Goal: Transaction & Acquisition: Book appointment/travel/reservation

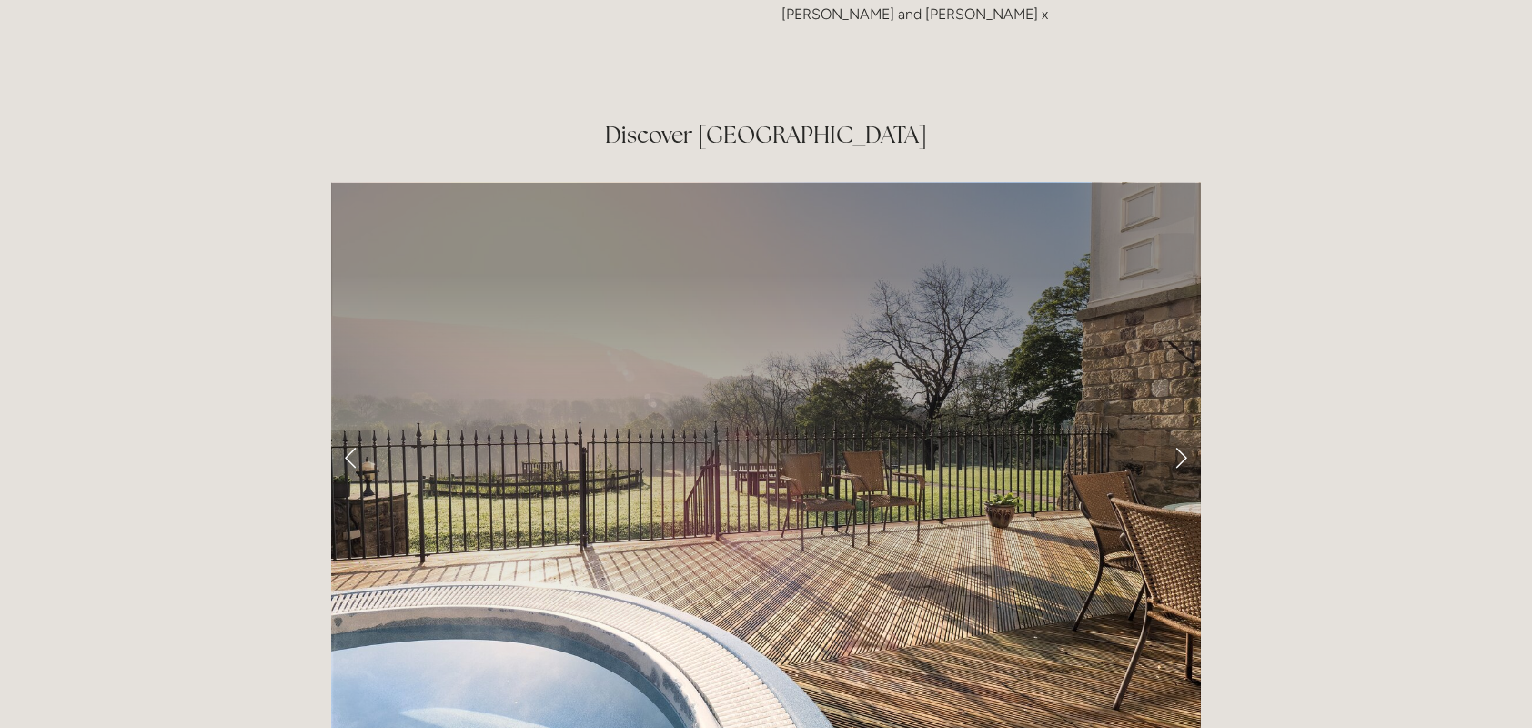
scroll to position [3001, 0]
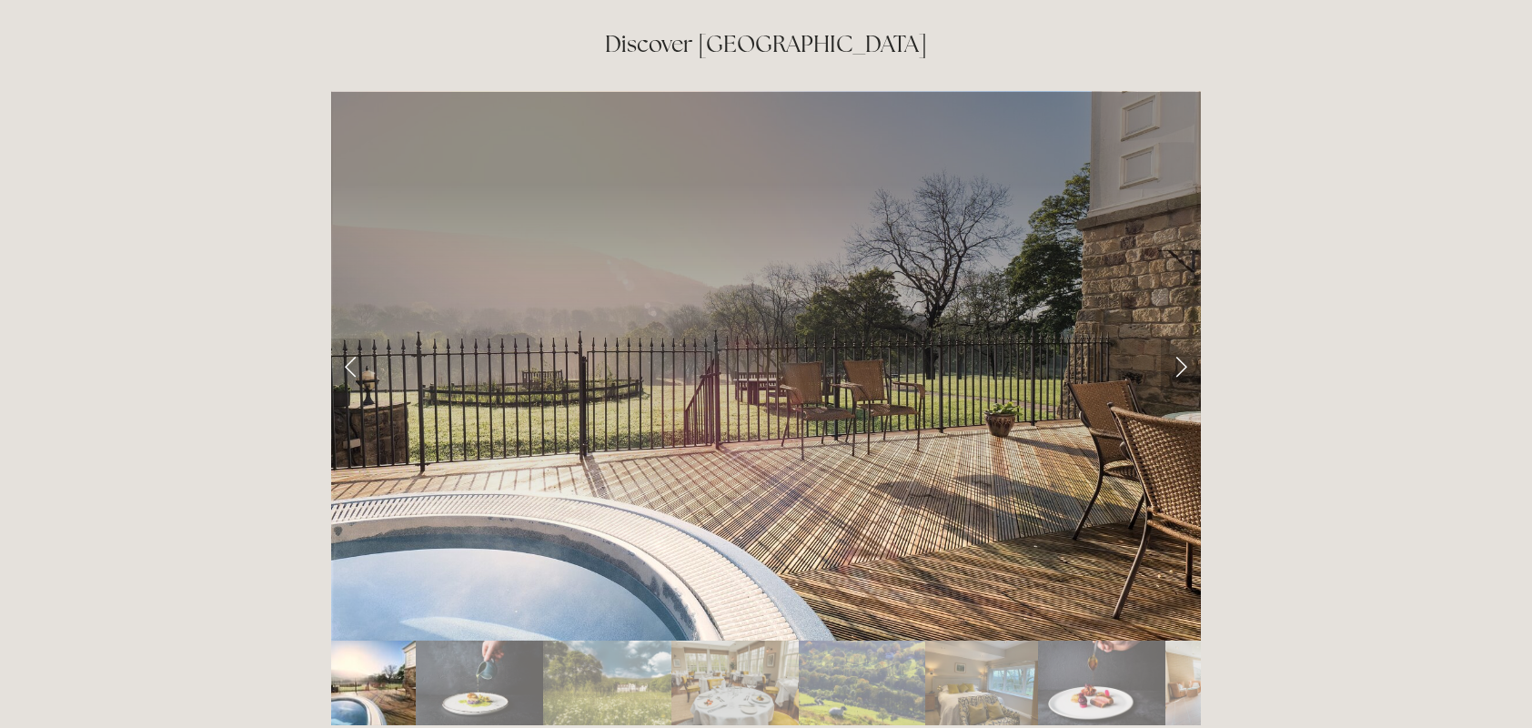
click at [1177, 338] on link "Next Slide" at bounding box center [1180, 365] width 40 height 55
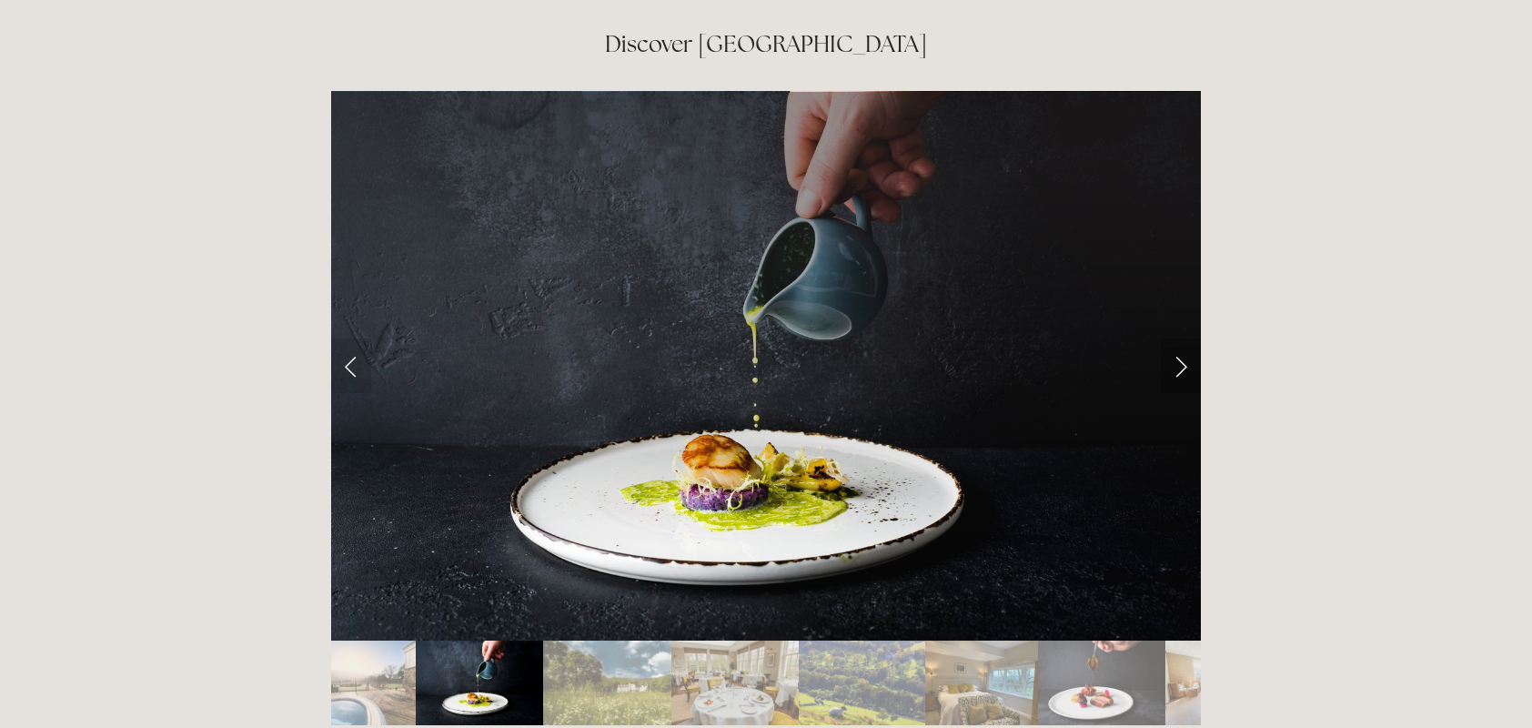
click at [1179, 338] on link "Next Slide" at bounding box center [1180, 365] width 40 height 55
click at [1186, 338] on link "Next Slide" at bounding box center [1180, 365] width 40 height 55
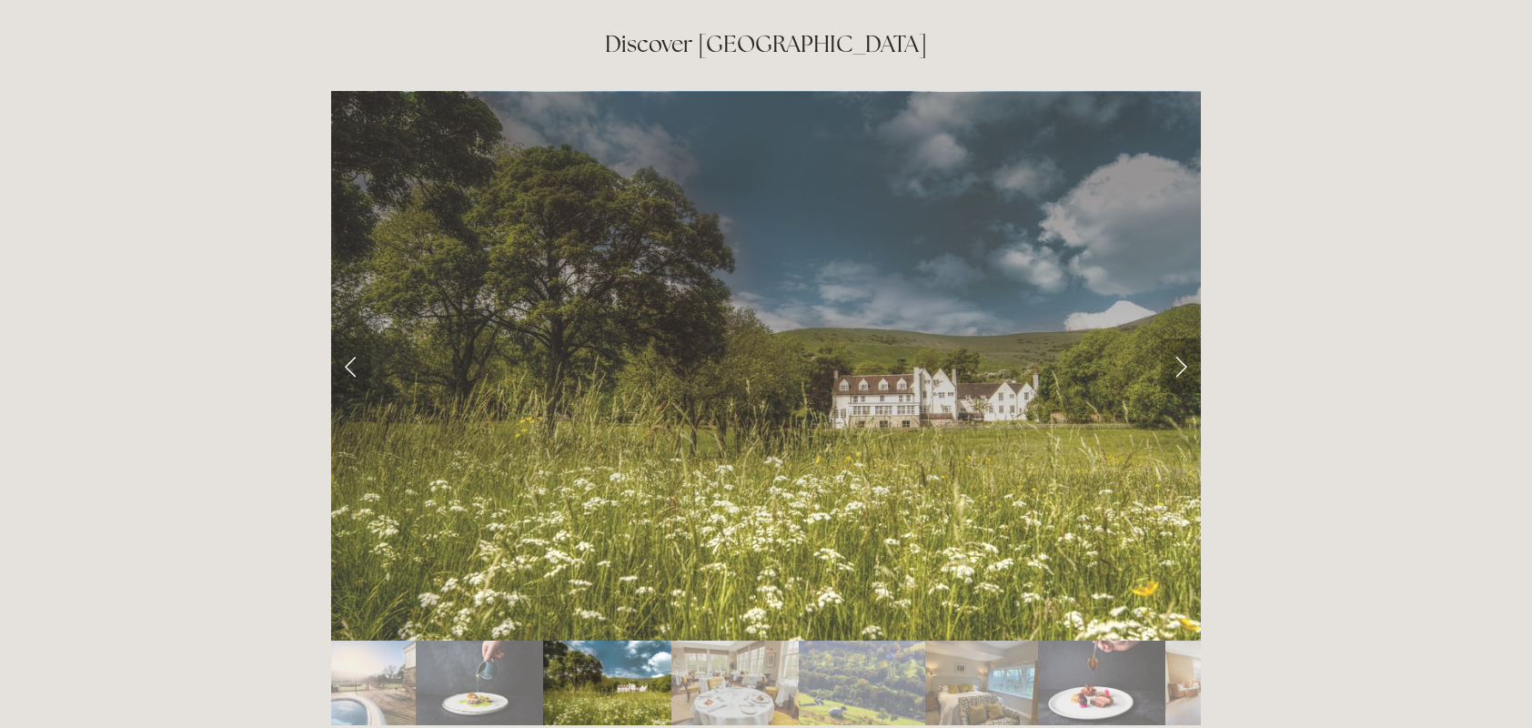
click at [1182, 338] on link "Next Slide" at bounding box center [1180, 365] width 40 height 55
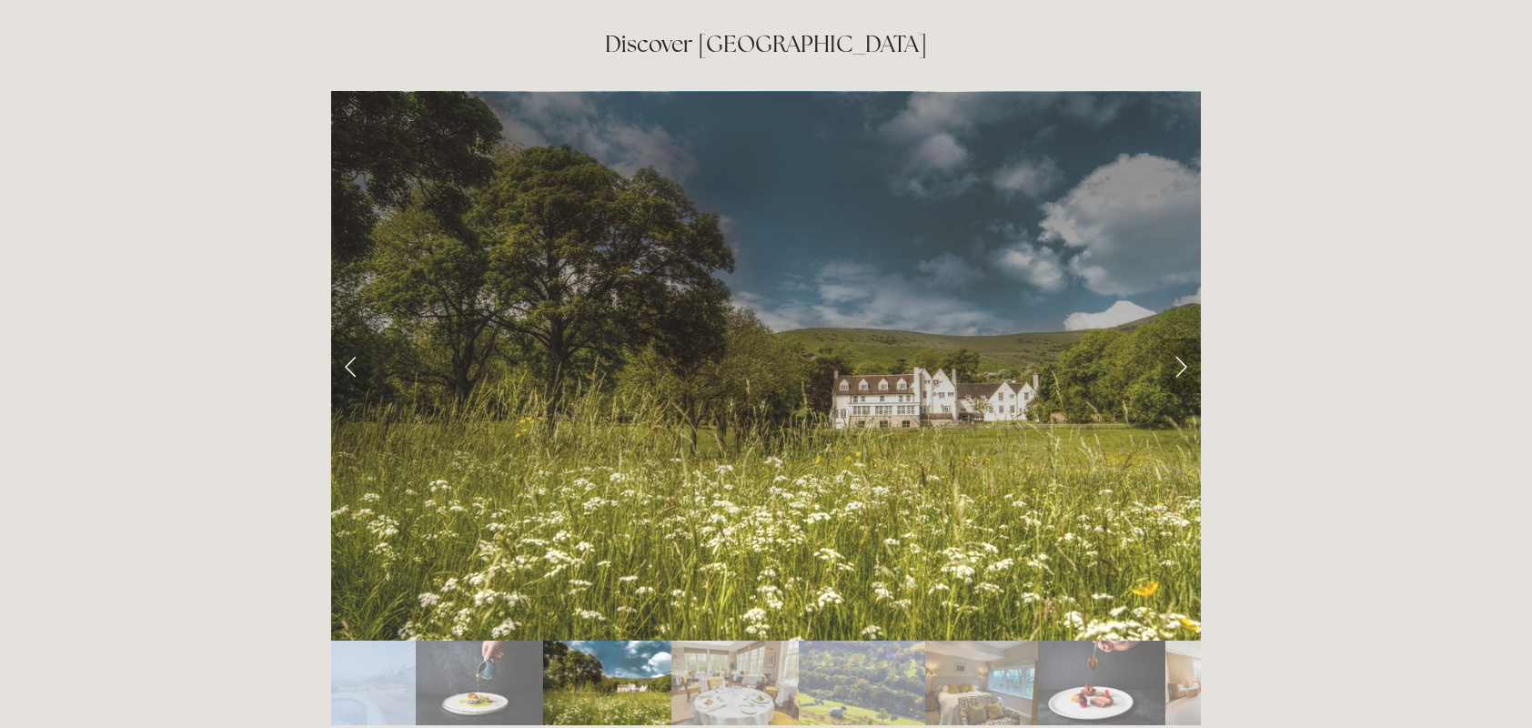
click at [1182, 338] on link "Next Slide" at bounding box center [1180, 365] width 40 height 55
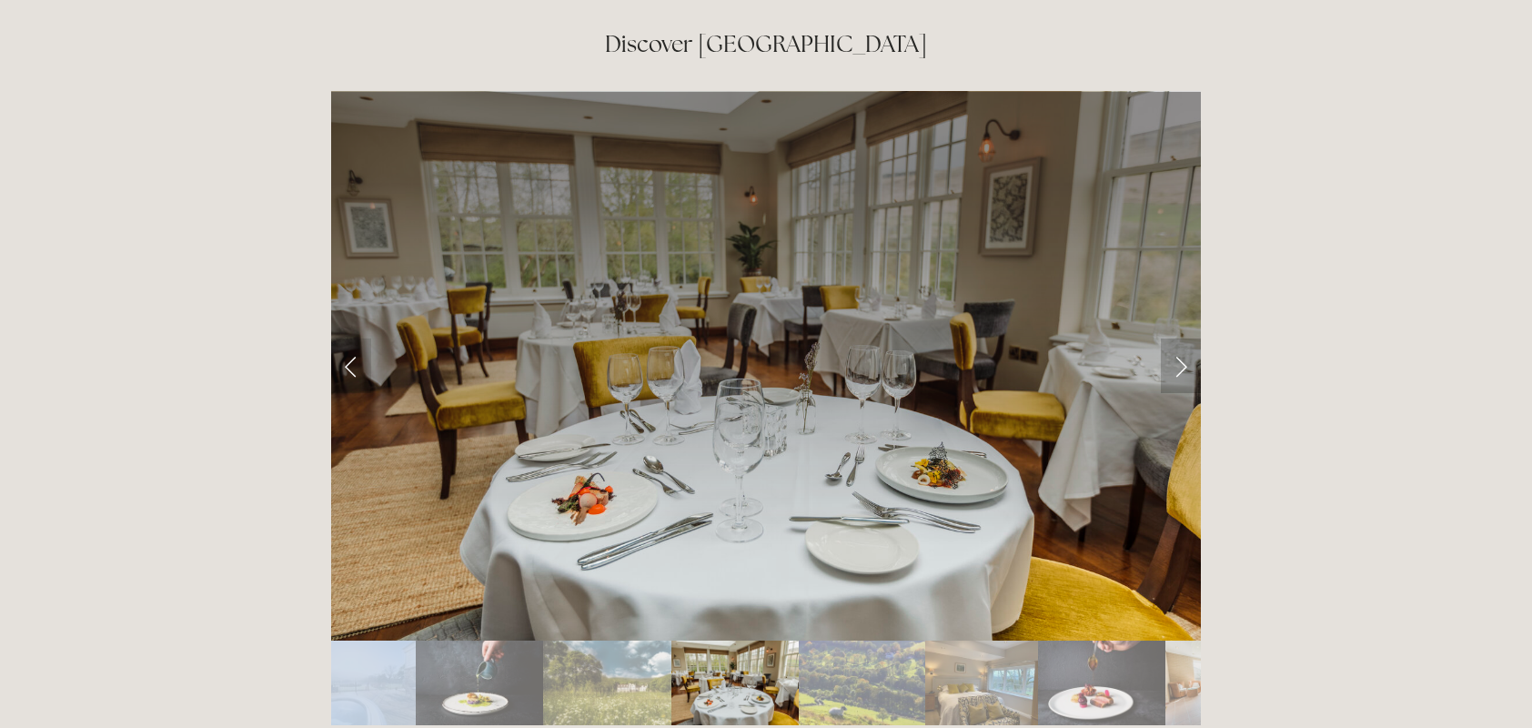
click at [1184, 338] on link "Next Slide" at bounding box center [1180, 365] width 40 height 55
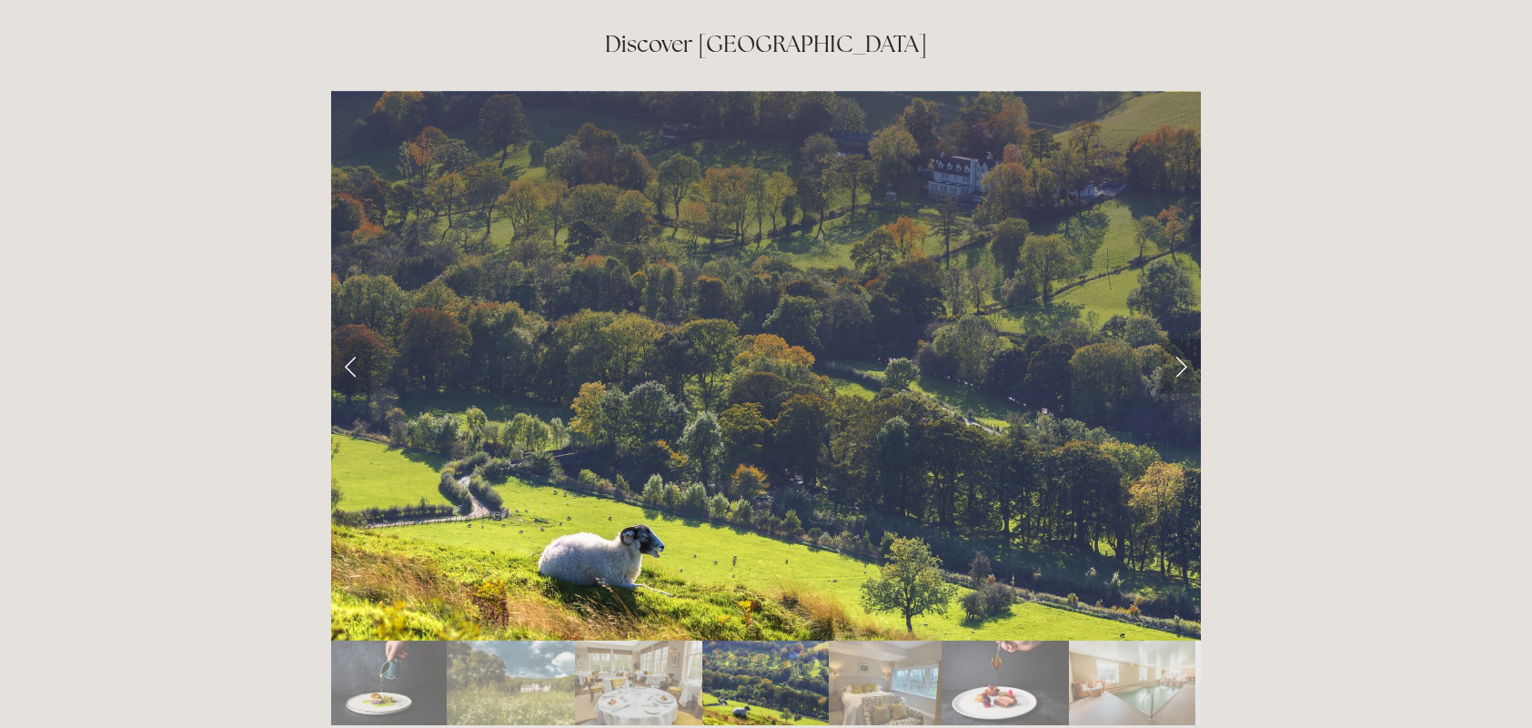
click at [1184, 338] on link "Next Slide" at bounding box center [1180, 365] width 40 height 55
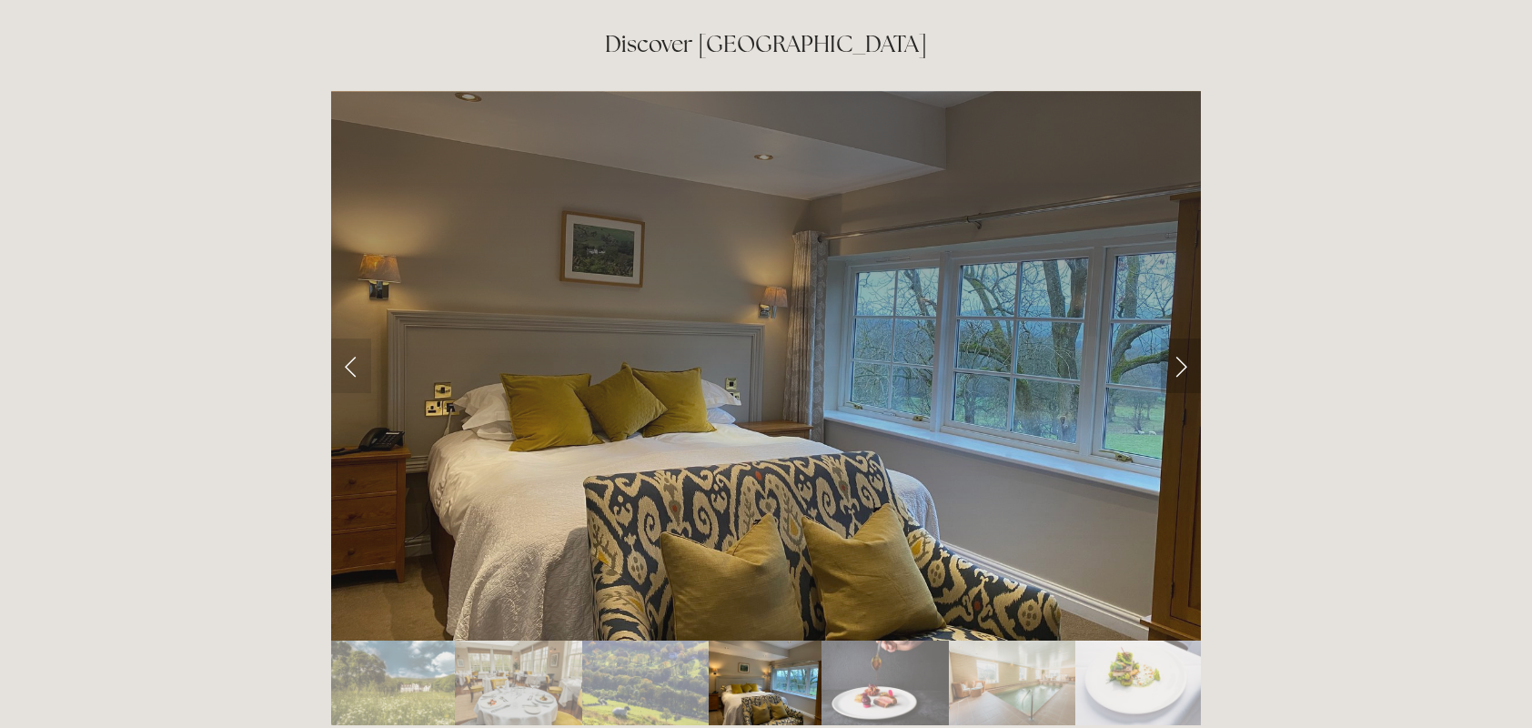
click at [1184, 338] on link "Next Slide" at bounding box center [1180, 365] width 40 height 55
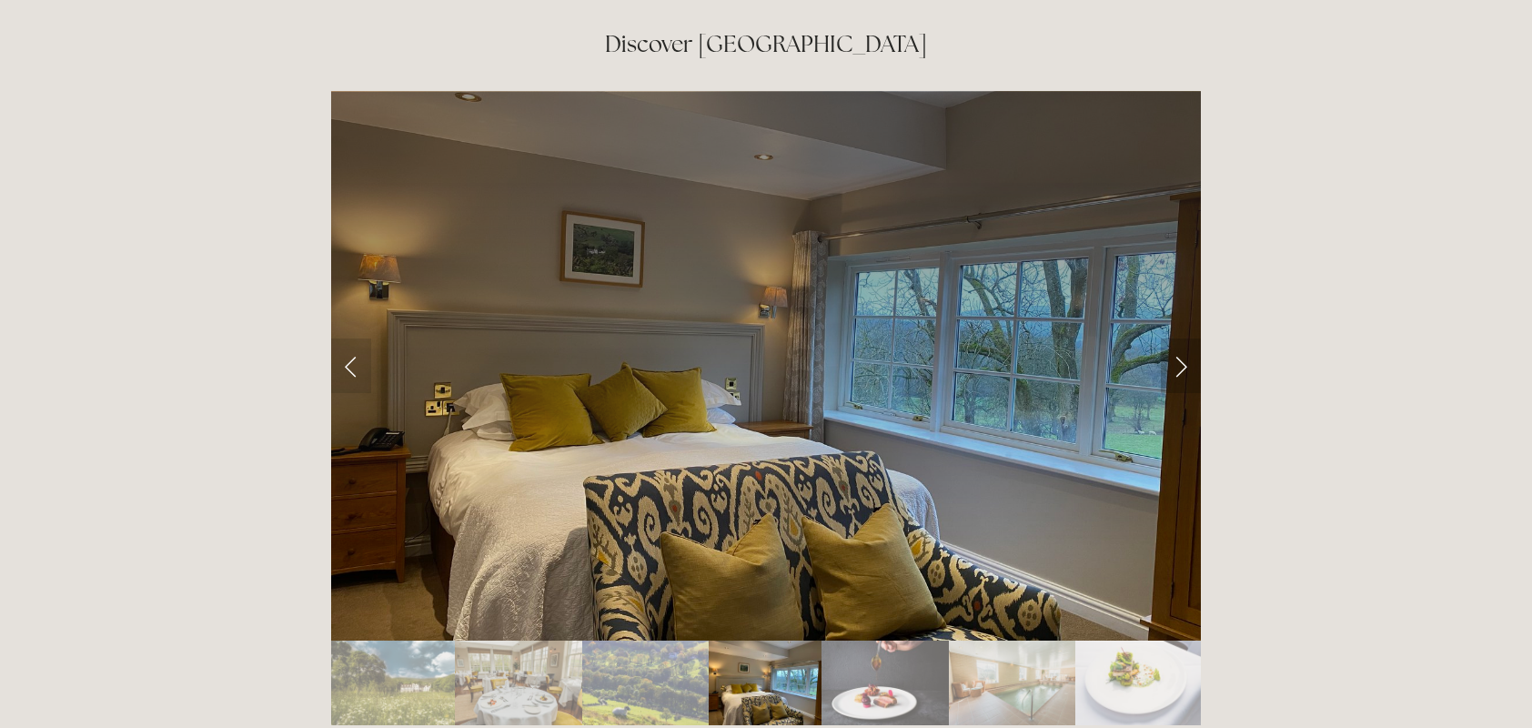
click at [1184, 338] on link "Next Slide" at bounding box center [1180, 365] width 40 height 55
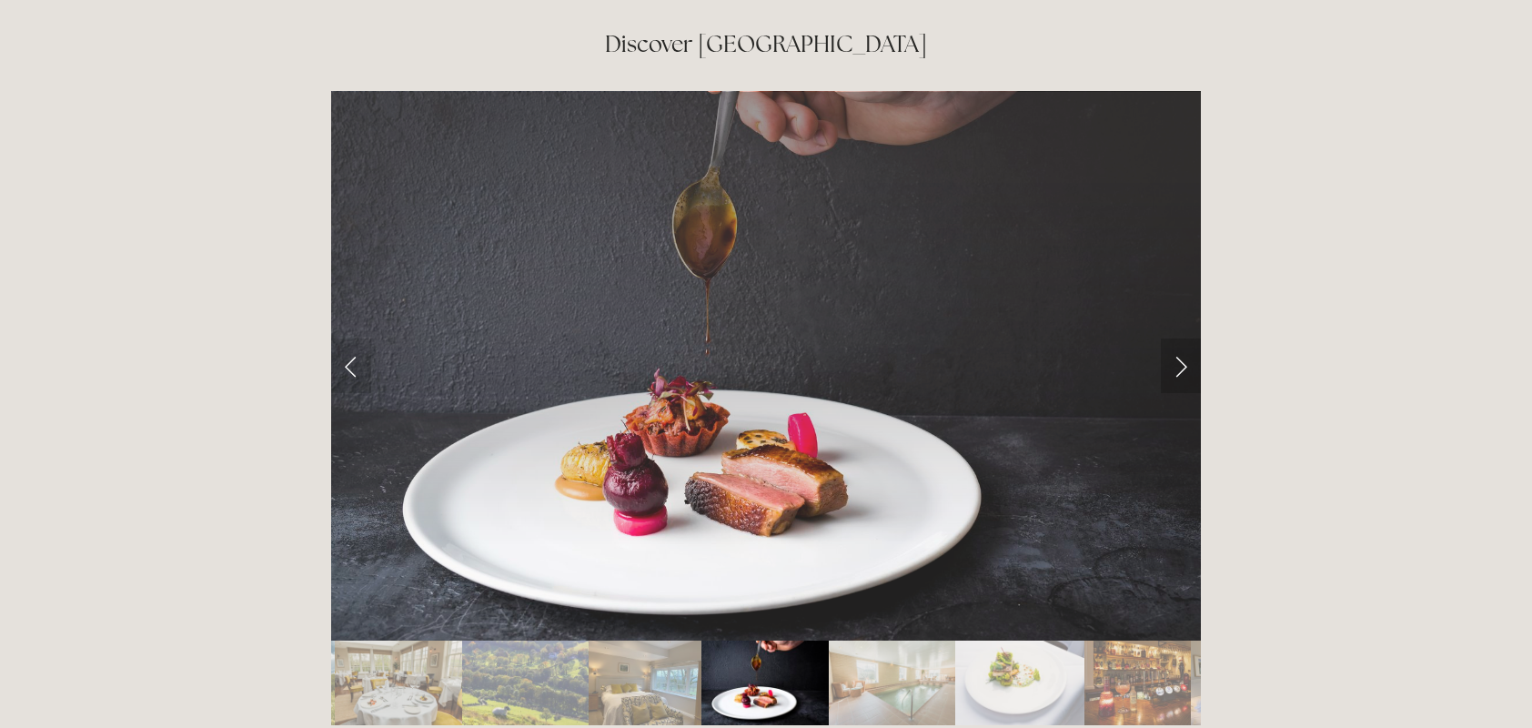
click at [1179, 338] on link "Next Slide" at bounding box center [1180, 365] width 40 height 55
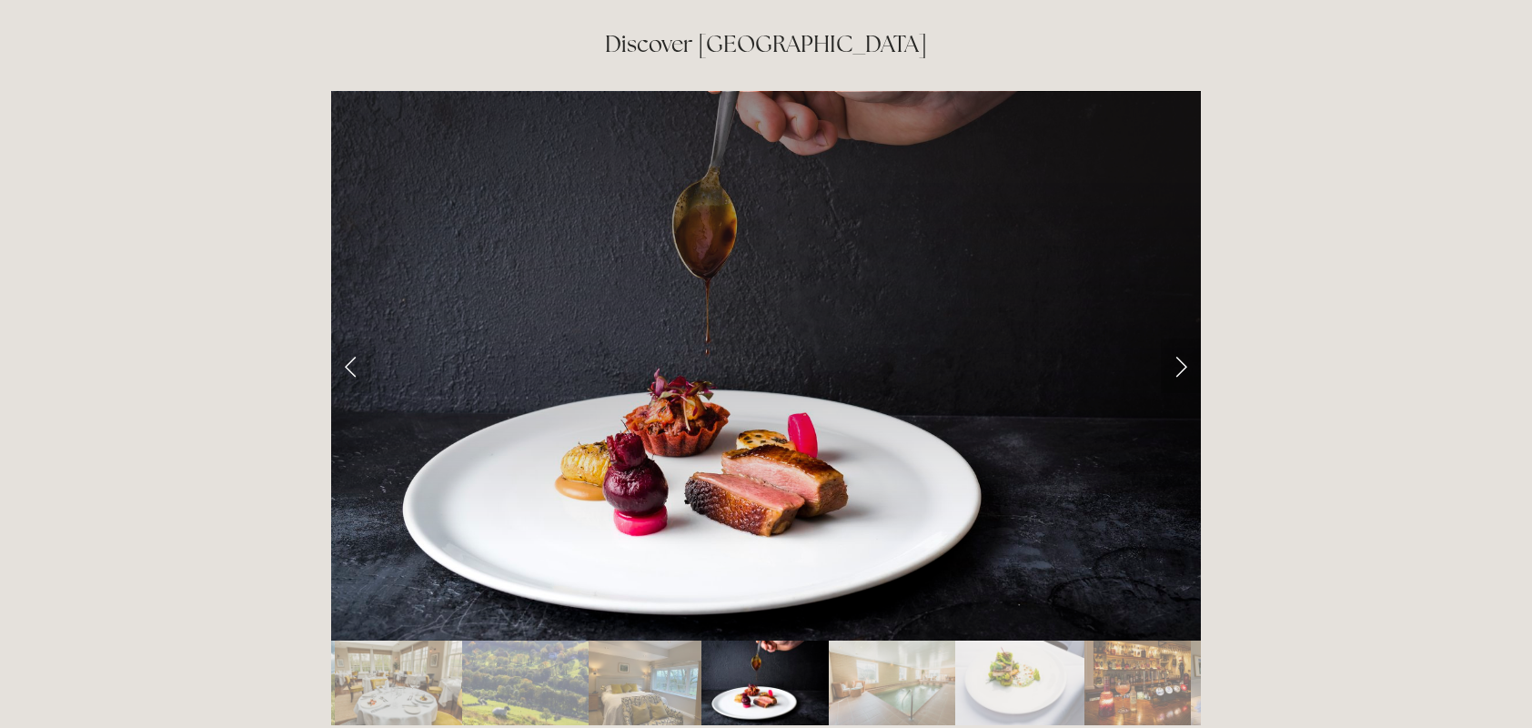
click at [1179, 338] on link "Next Slide" at bounding box center [1180, 365] width 40 height 55
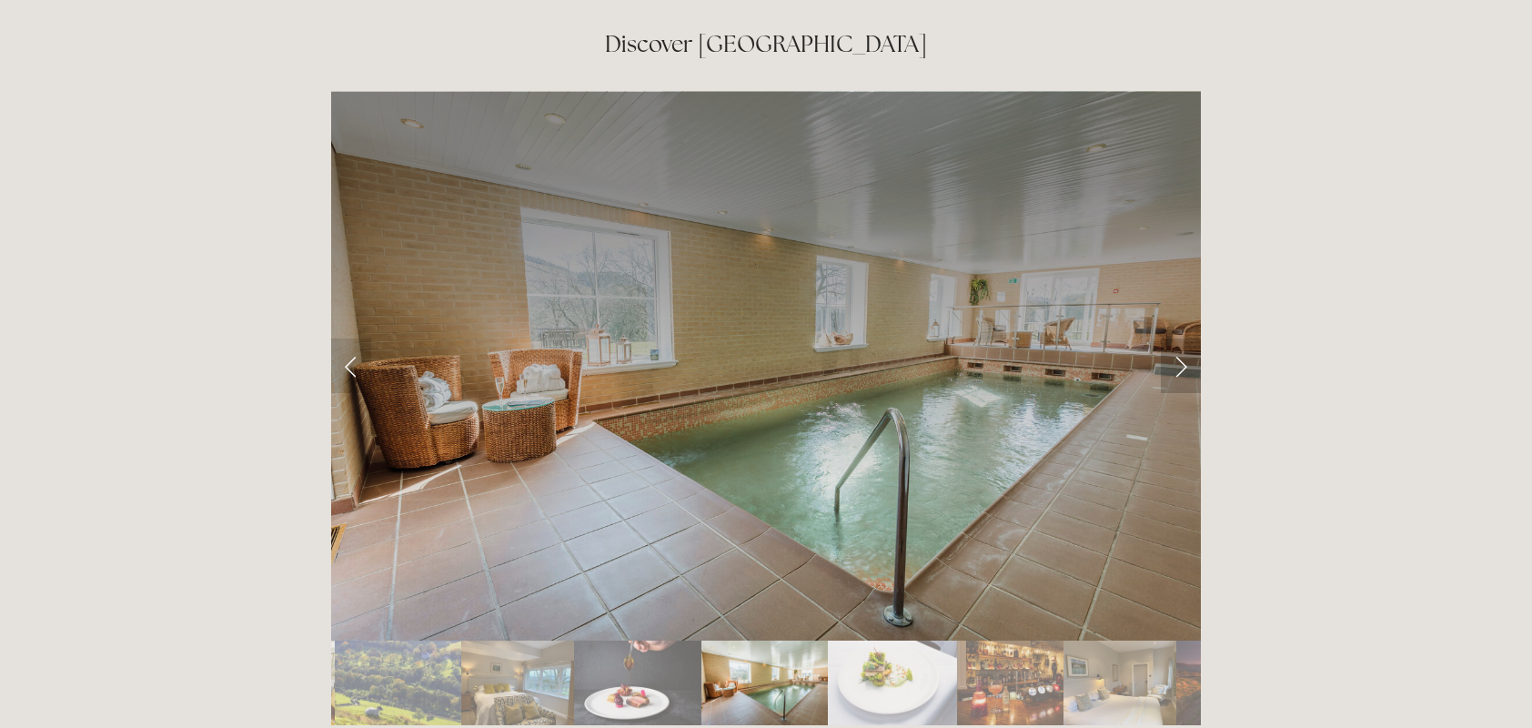
click at [1179, 338] on link "Next Slide" at bounding box center [1180, 365] width 40 height 55
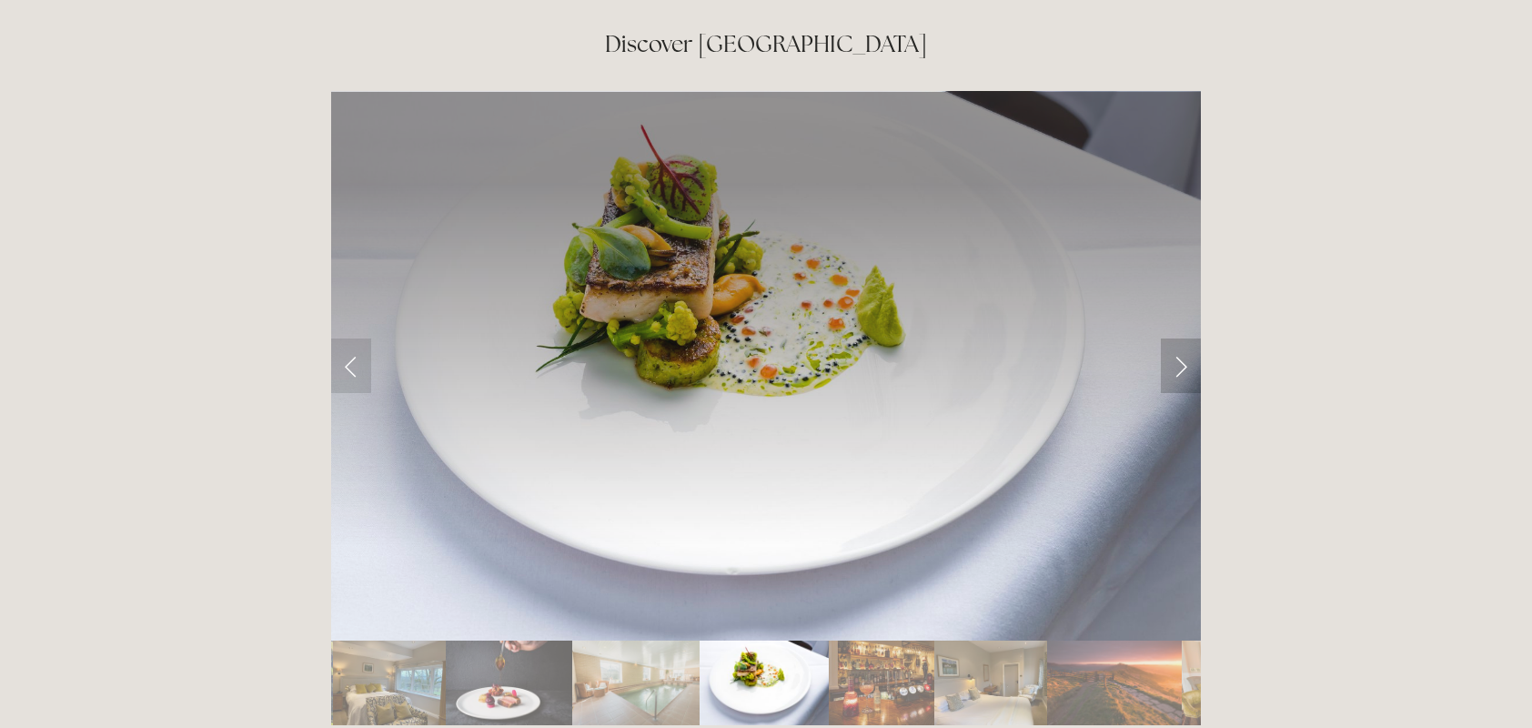
click at [1179, 338] on link "Next Slide" at bounding box center [1180, 365] width 40 height 55
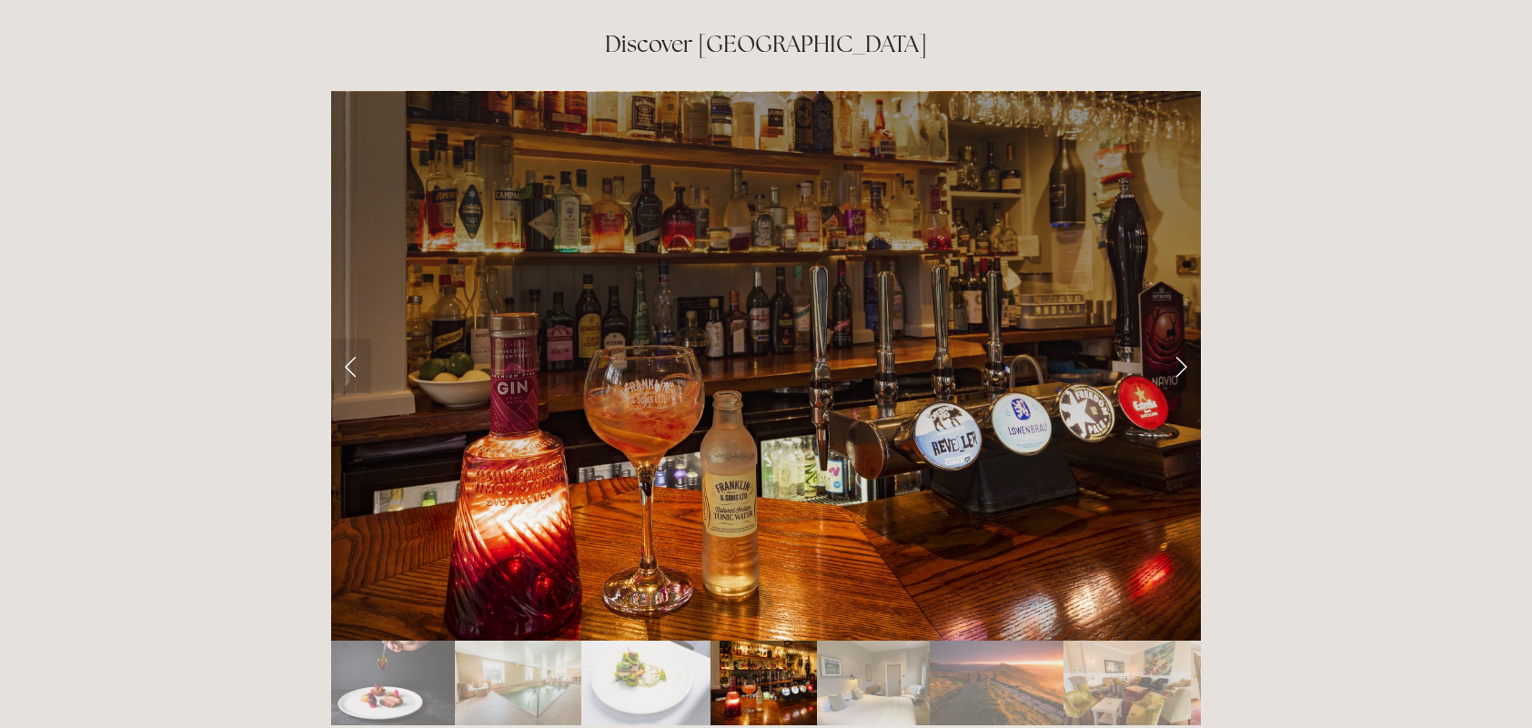
click at [1179, 338] on link "Next Slide" at bounding box center [1180, 365] width 40 height 55
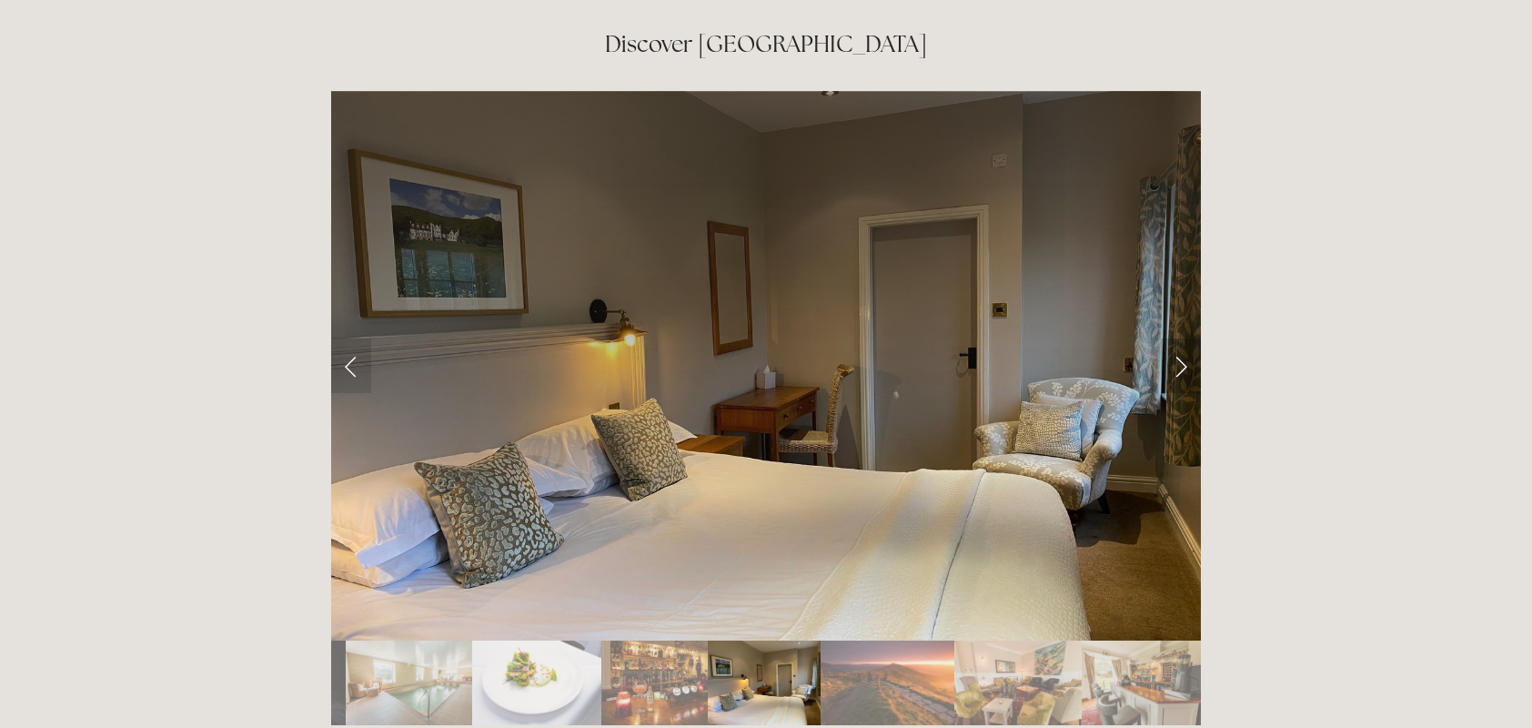
click at [1179, 338] on link "Next Slide" at bounding box center [1180, 365] width 40 height 55
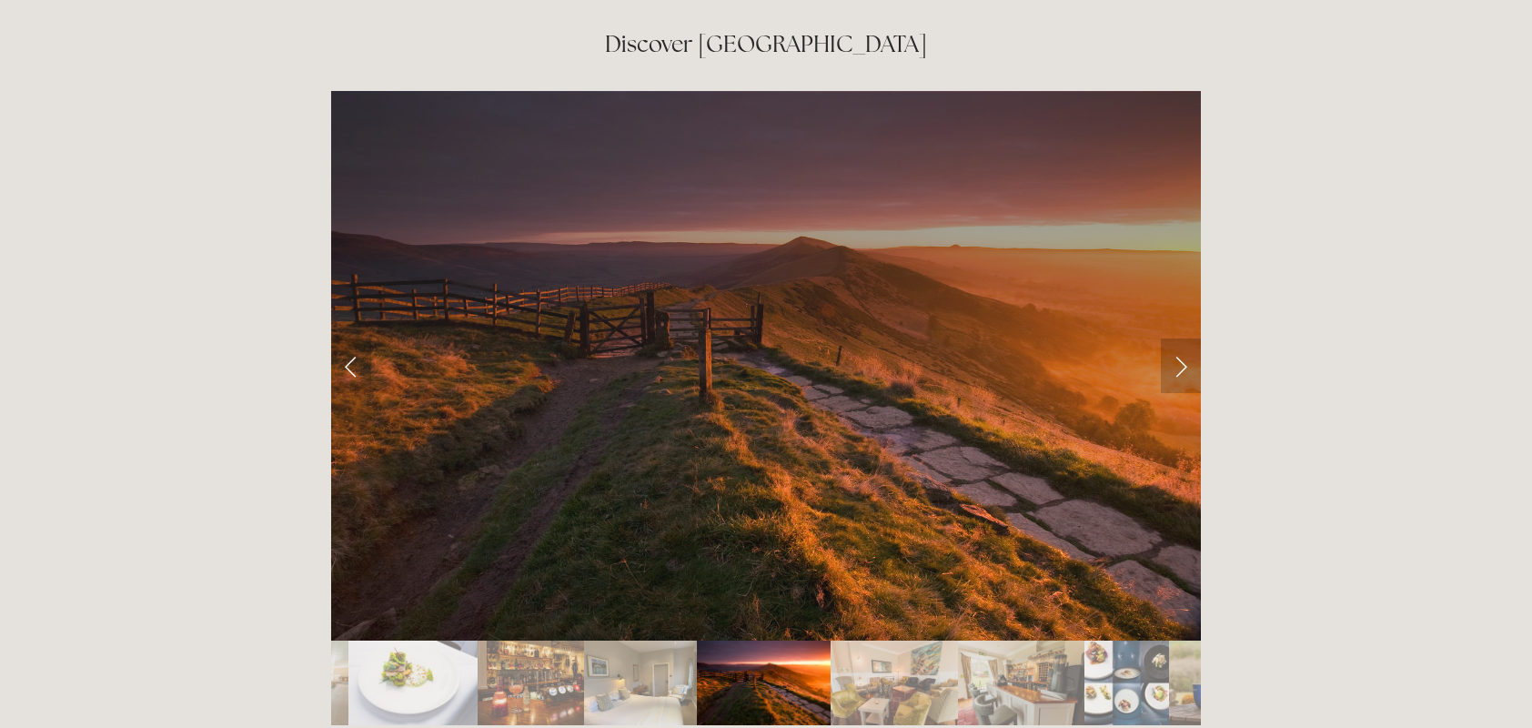
click at [1179, 338] on link "Next Slide" at bounding box center [1180, 365] width 40 height 55
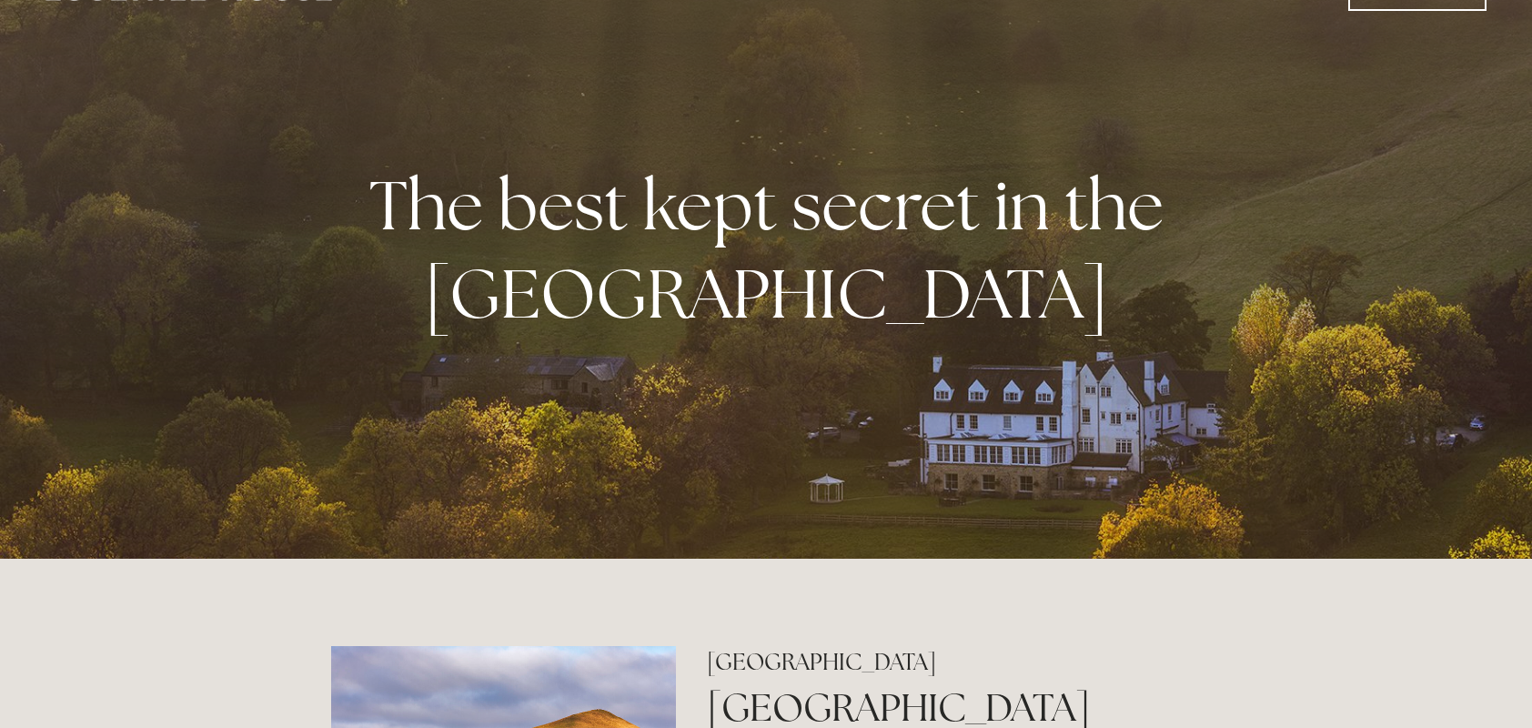
scroll to position [0, 0]
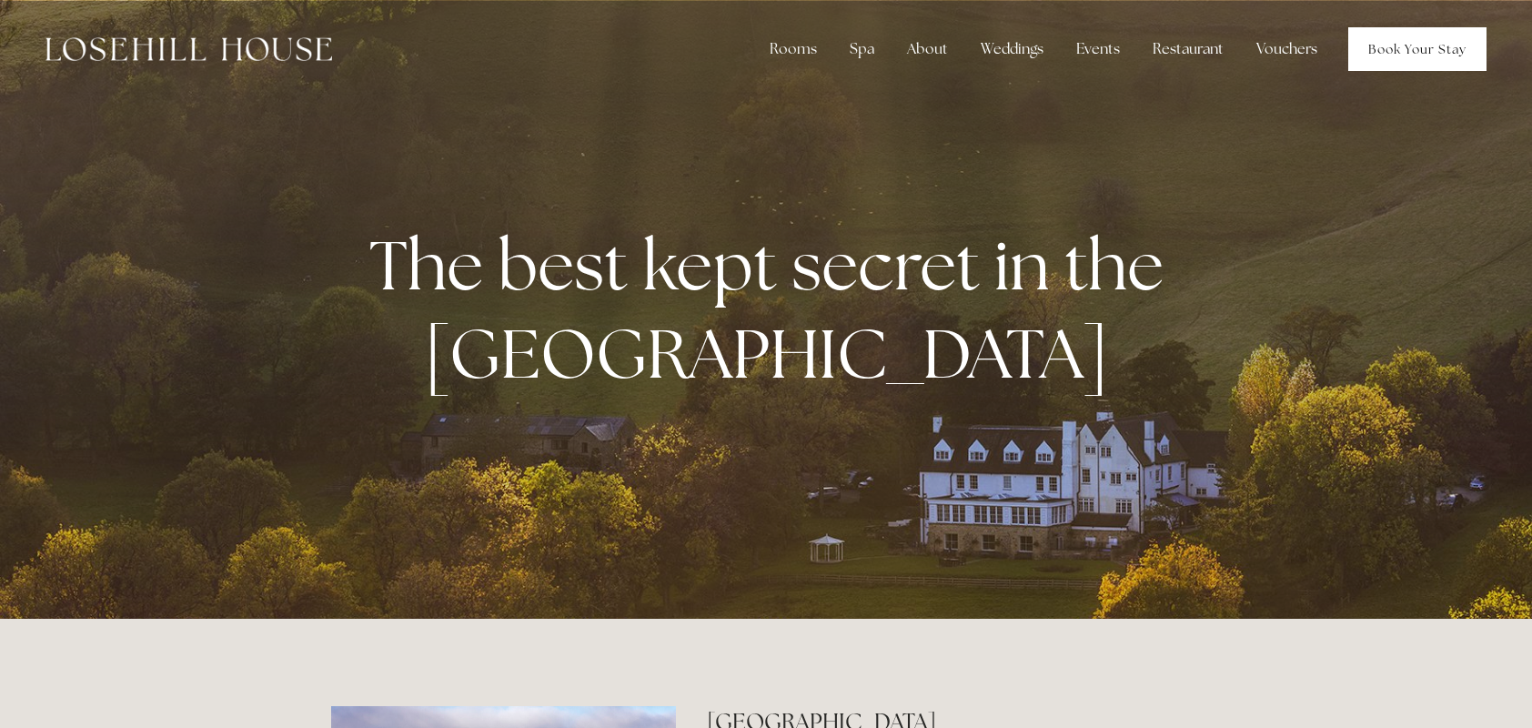
drag, startPoint x: 1407, startPoint y: 45, endPoint x: 1395, endPoint y: 45, distance: 11.9
click at [1407, 45] on link "Book Your Stay" at bounding box center [1417, 49] width 138 height 44
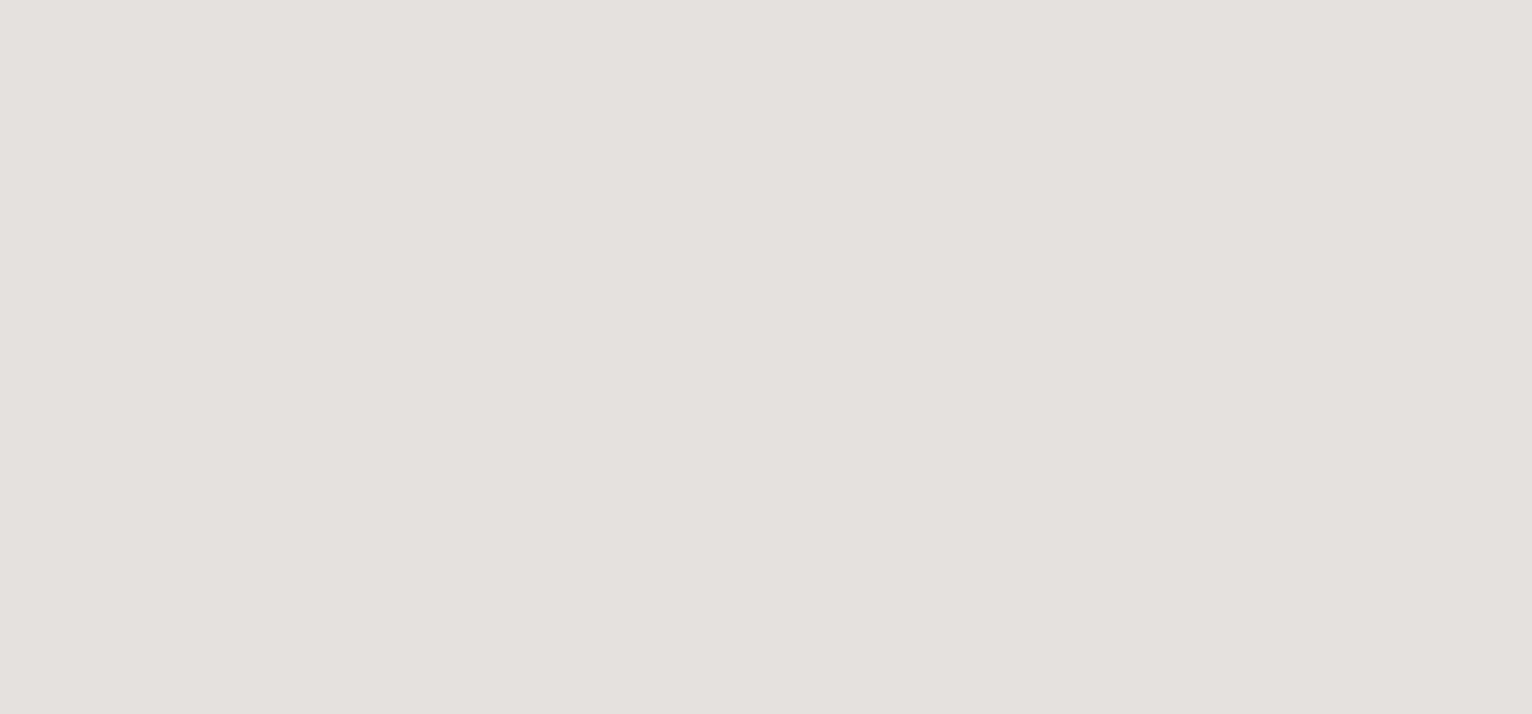
scroll to position [644, 0]
